Goal: Transaction & Acquisition: Purchase product/service

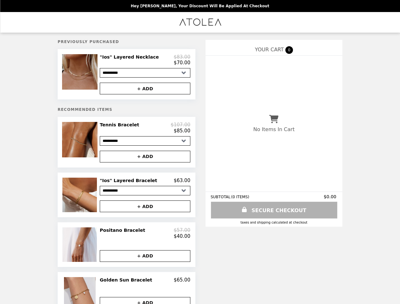
click at [89, 75] on img at bounding box center [80, 71] width 37 height 35
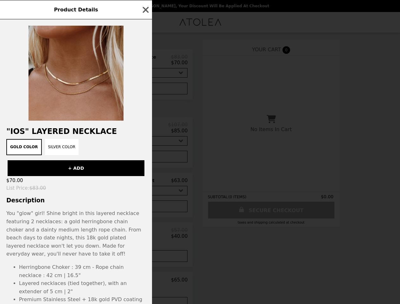
click at [145, 61] on div "Product Details "Ios" Layered Necklace Gold Color Silver Color + ADD $70.00 Lis…" at bounding box center [200, 152] width 400 height 304
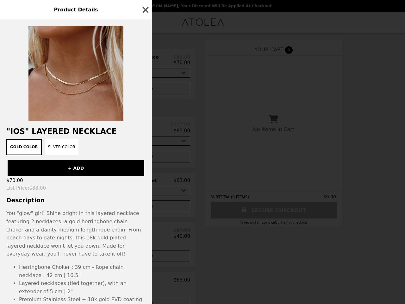
click at [145, 90] on div at bounding box center [76, 69] width 152 height 101
click at [89, 145] on div "Gold Color Silver Color" at bounding box center [76, 147] width 144 height 16
click at [145, 131] on h2 ""Ios" Layered Necklace" at bounding box center [76, 131] width 152 height 9
click at [145, 160] on div "Product Details "Ios" Layered Necklace Gold Color Silver Color + ADD $70.00 Lis…" at bounding box center [202, 152] width 405 height 304
click at [89, 199] on img at bounding box center [80, 195] width 36 height 35
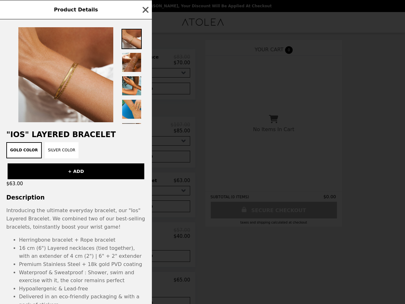
click at [145, 184] on div "Product Details "Ios" Layered Bracelet Gold Color Silver Color + ADD $63.00 Des…" at bounding box center [202, 152] width 405 height 304
click at [145, 210] on div "Introducing the ultimate everyday bracelet, our "Ios" Layered Bracelet. We comb…" at bounding box center [75, 218] width 139 height 24
click at [89, 250] on div "Product Details "Ios" Layered Bracelet Gold Color Silver Color + ADD $63.00 Des…" at bounding box center [202, 152] width 405 height 304
